Goal: Navigation & Orientation: Find specific page/section

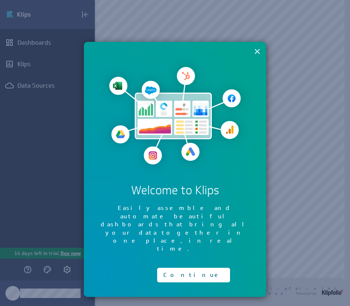
click at [255, 53] on button "×" at bounding box center [256, 51] width 7 height 15
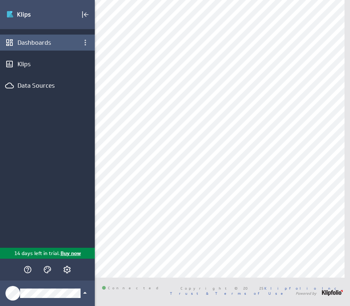
click at [43, 42] on div "Dashboards" at bounding box center [47, 43] width 60 height 8
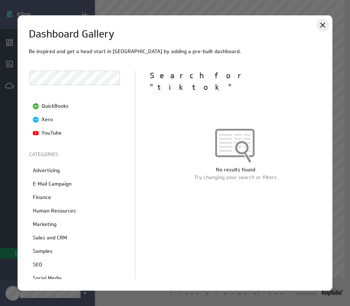
click at [323, 22] on icon "Close" at bounding box center [322, 25] width 9 height 9
